Goal: Information Seeking & Learning: Learn about a topic

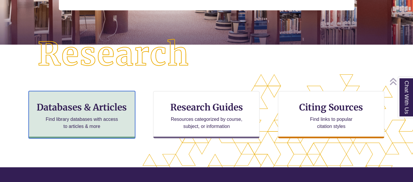
click at [99, 111] on h3 "Databases & Articles" at bounding box center [82, 107] width 96 height 11
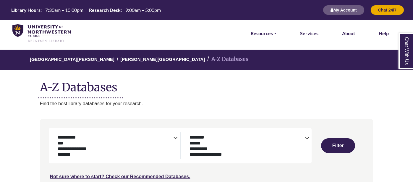
select select "Database Subject Filter"
select select "Database Types Filter"
select select "Database Subject Filter"
select select "Database Types Filter"
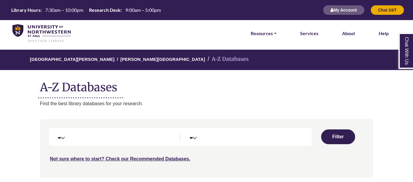
select select "Database Subject Filter"
select select "Database Types Filter"
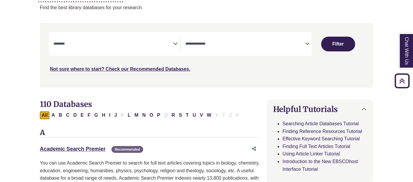
scroll to position [90, 0]
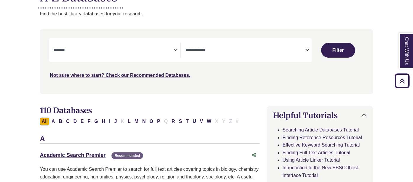
click at [216, 51] on textarea "Search" at bounding box center [245, 50] width 120 height 5
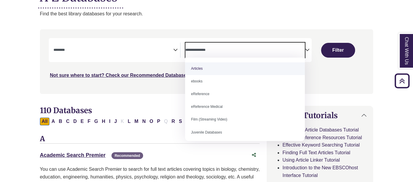
click at [176, 49] on icon "Search filters" at bounding box center [175, 49] width 4 height 9
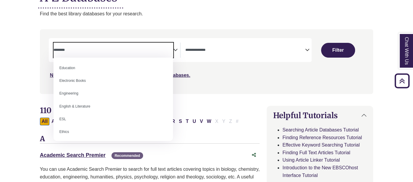
scroll to position [175, 0]
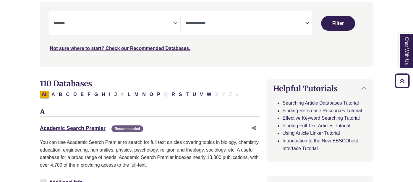
scroll to position [41, 0]
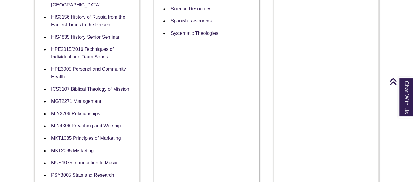
scroll to position [650, 0]
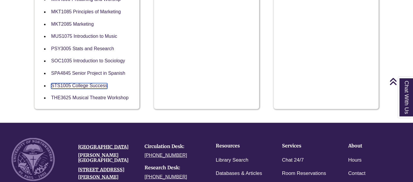
click at [88, 83] on link "STS1005 College Success" at bounding box center [79, 86] width 56 height 6
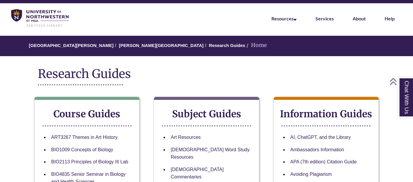
scroll to position [16, 0]
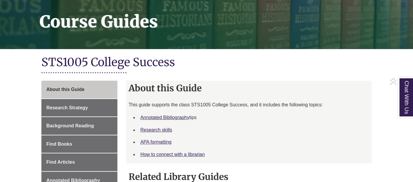
scroll to position [115, 0]
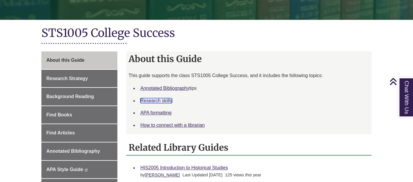
click at [156, 100] on link "Research skills" at bounding box center [157, 100] width 32 height 5
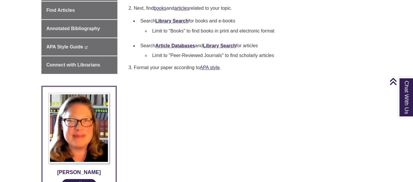
scroll to position [130, 0]
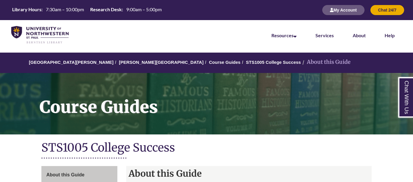
scroll to position [91, 0]
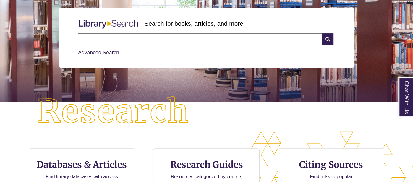
click at [105, 37] on input "text" at bounding box center [200, 39] width 244 height 12
type input "**********"
